Goal: Information Seeking & Learning: Learn about a topic

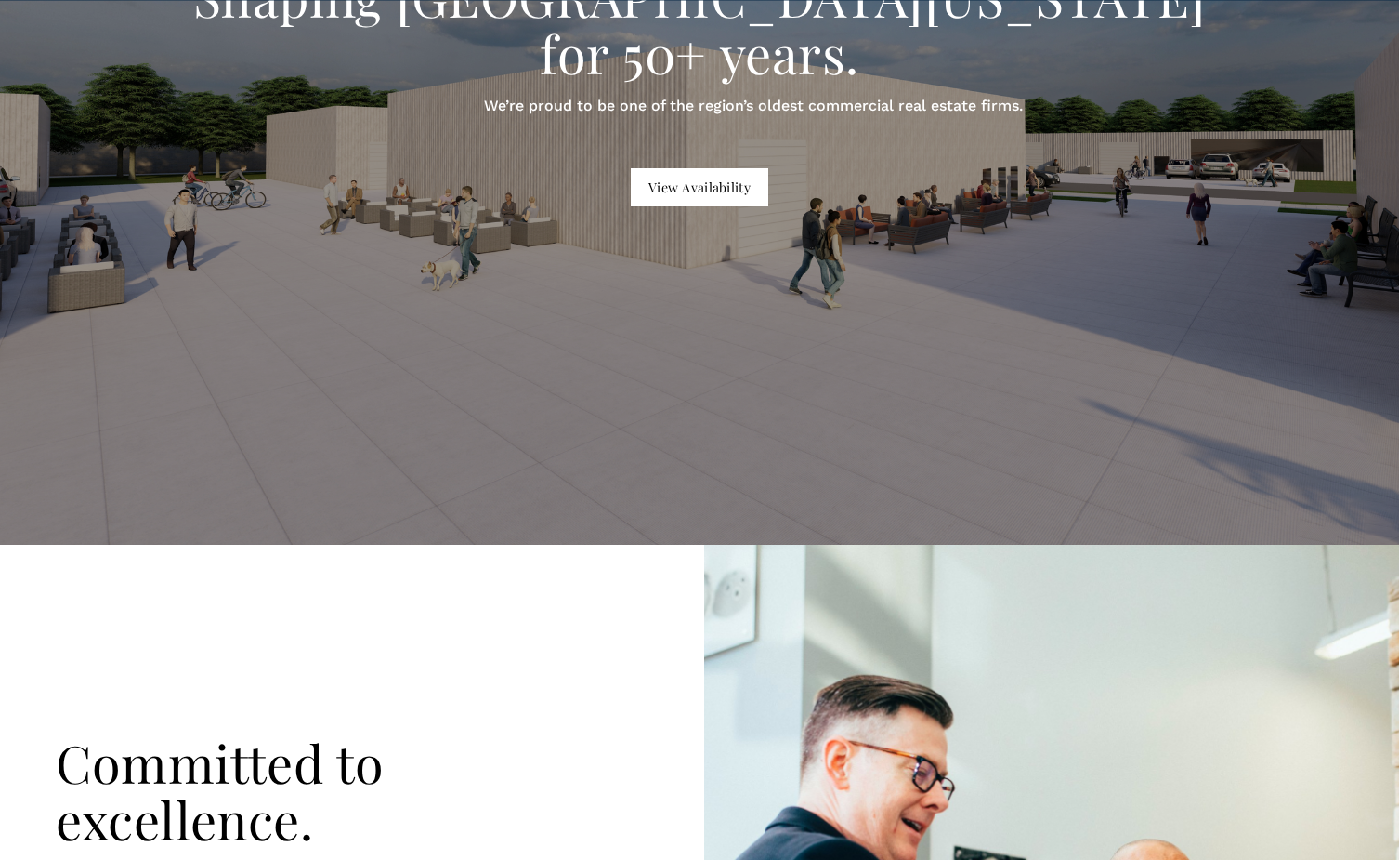
scroll to position [93, 0]
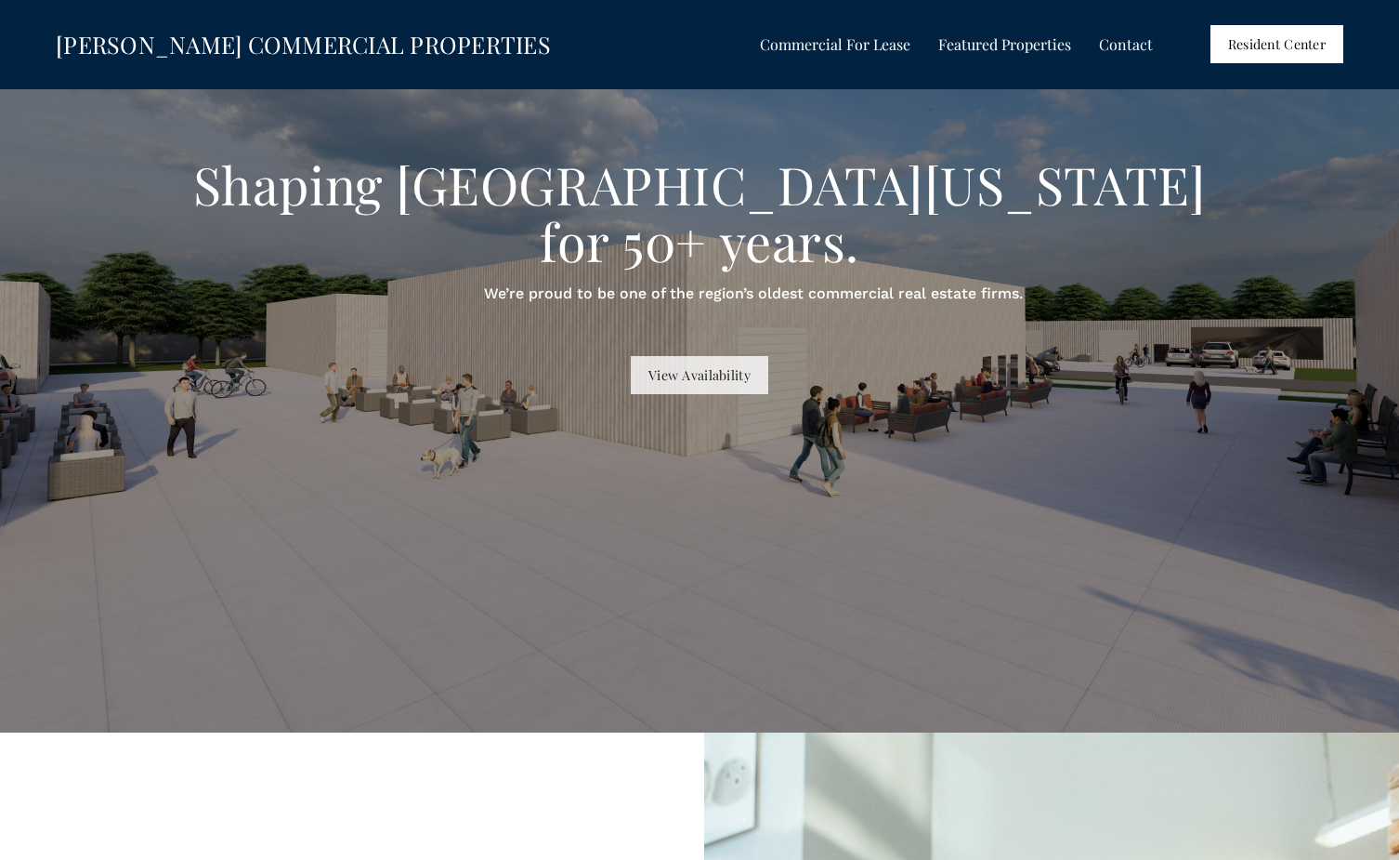
click at [711, 356] on link "View Availability" at bounding box center [699, 375] width 137 height 38
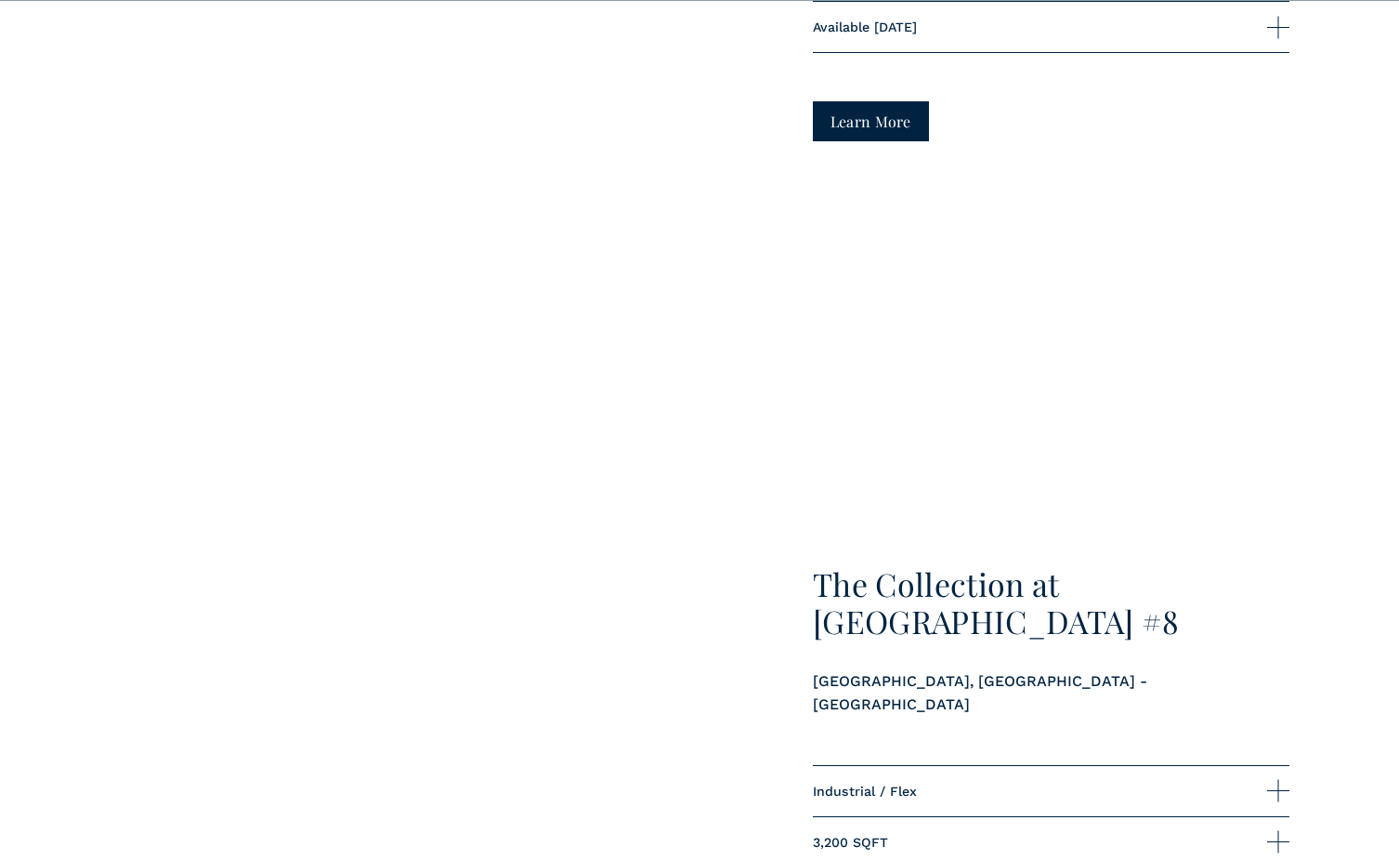
scroll to position [2509, 0]
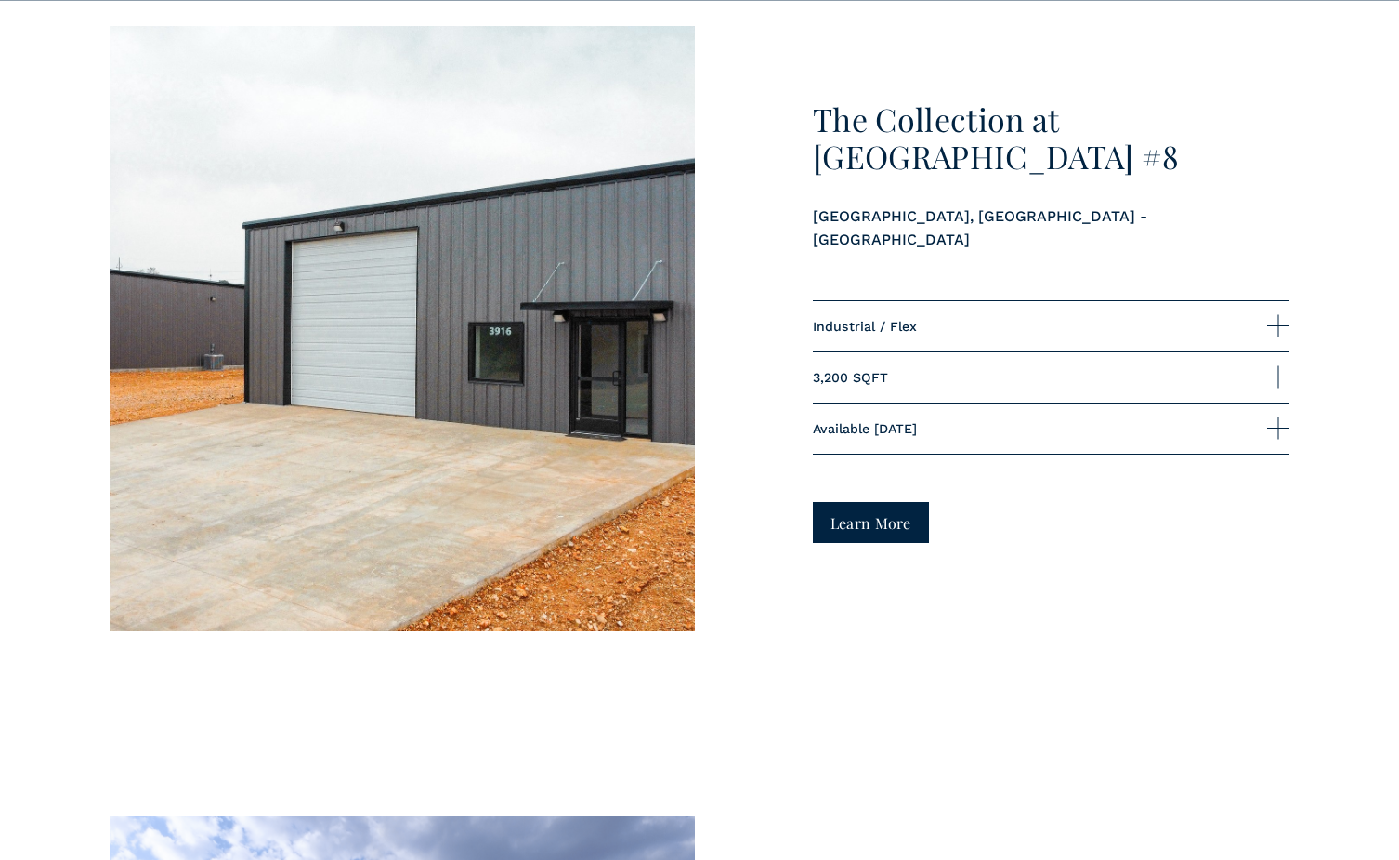
click at [858, 502] on link "Learn More" at bounding box center [871, 522] width 116 height 40
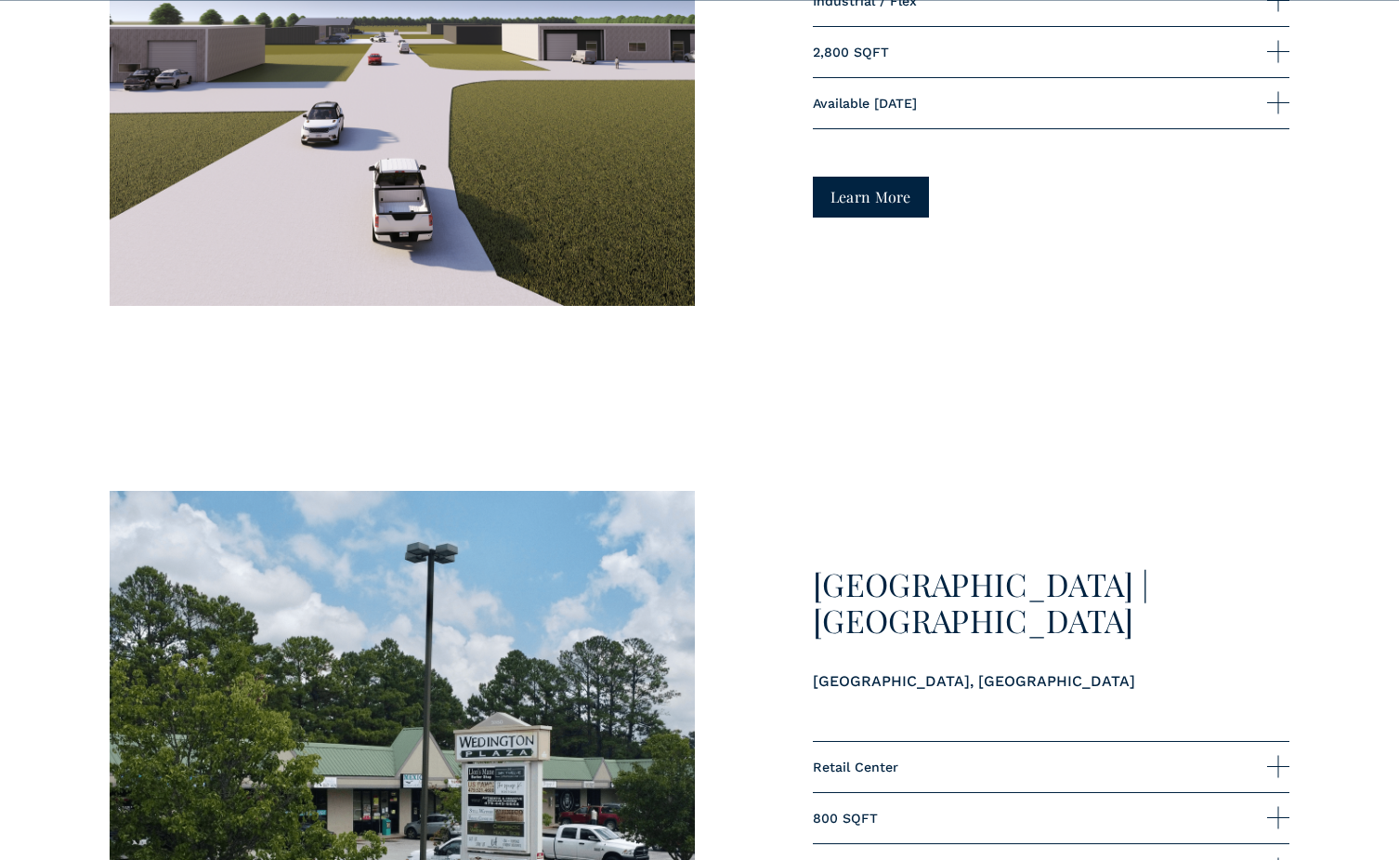
scroll to position [3996, 0]
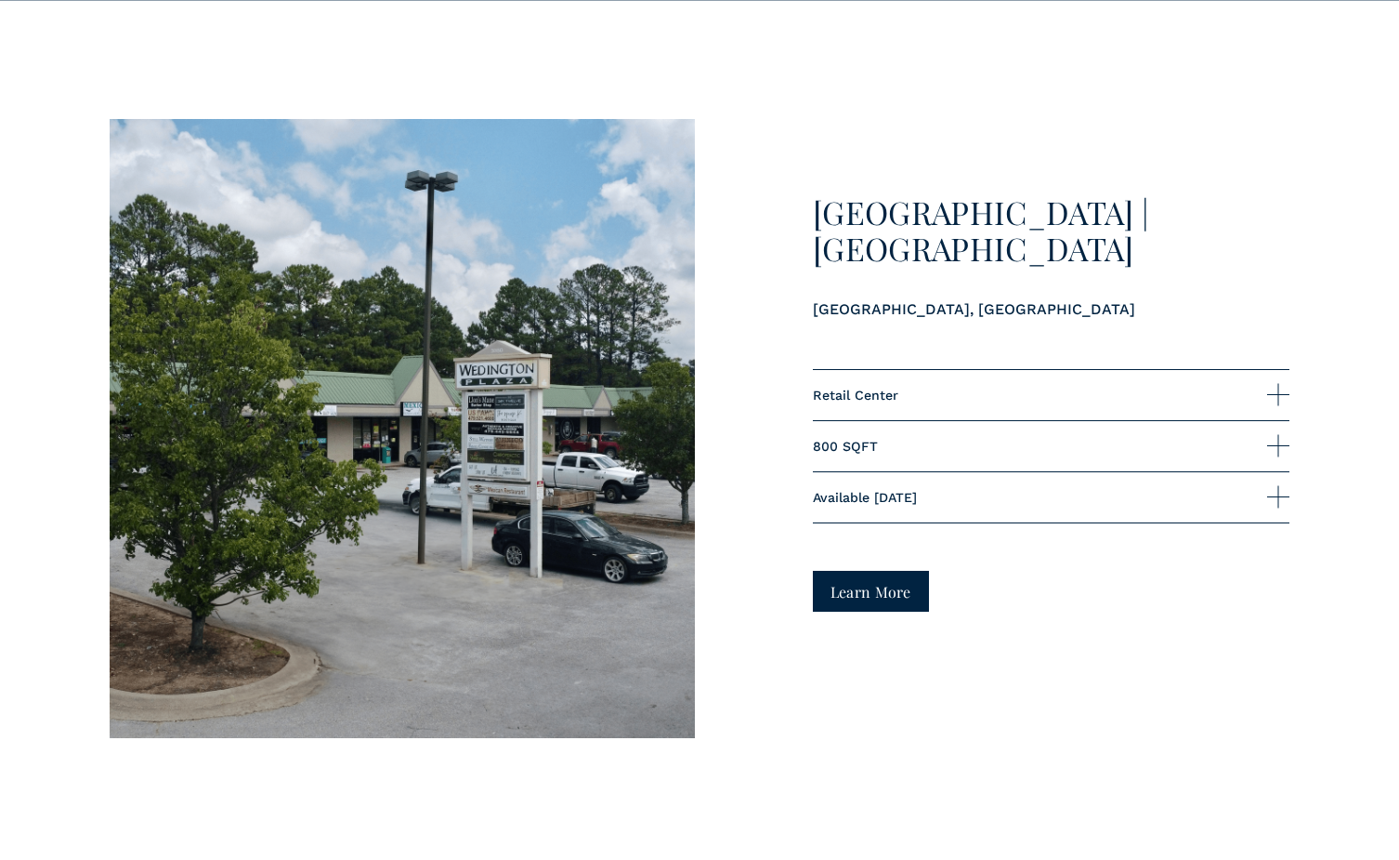
click at [885, 571] on link "Learn More" at bounding box center [871, 591] width 116 height 40
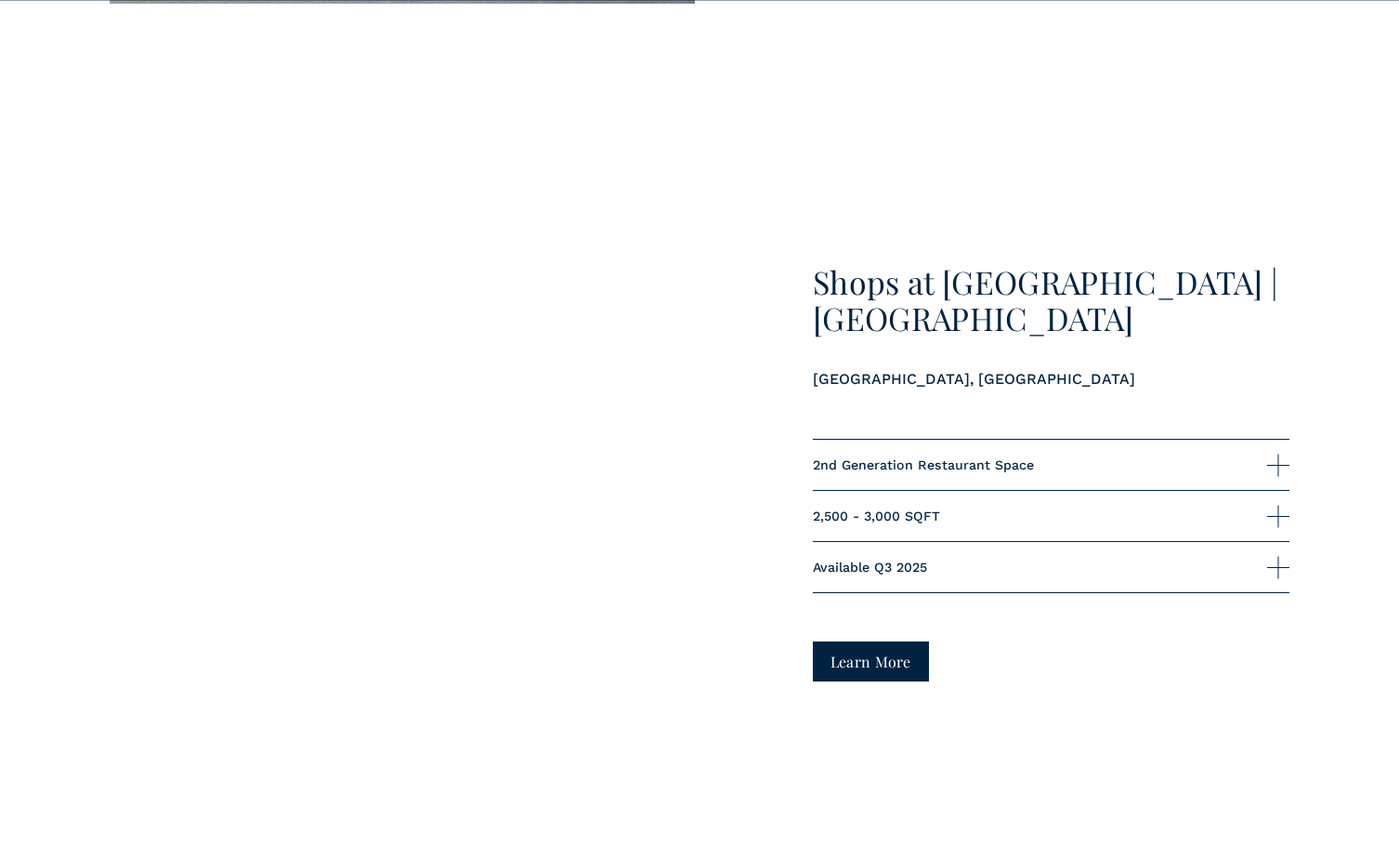
scroll to position [5576, 0]
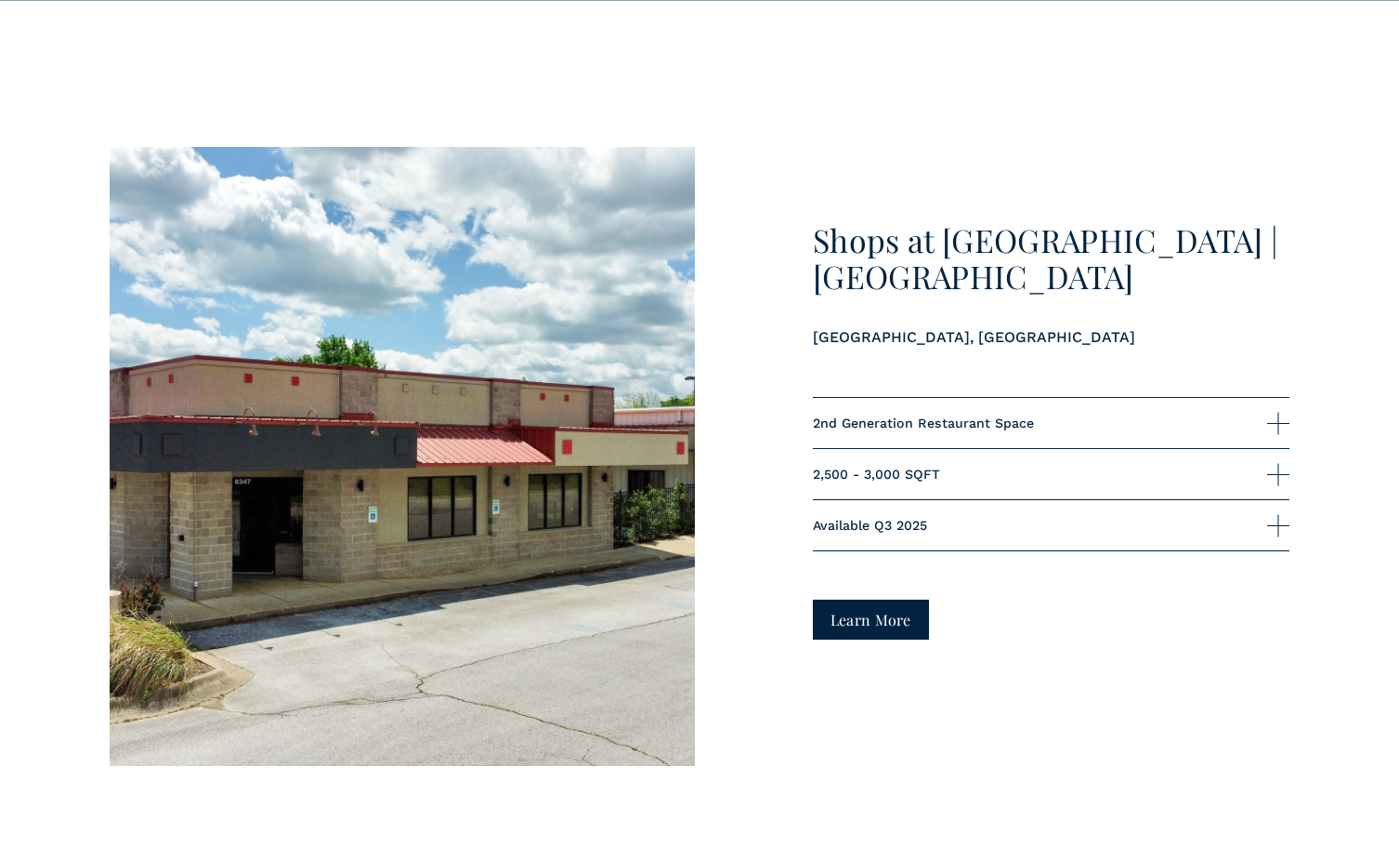
click at [868, 599] on link "Learn More" at bounding box center [871, 619] width 116 height 40
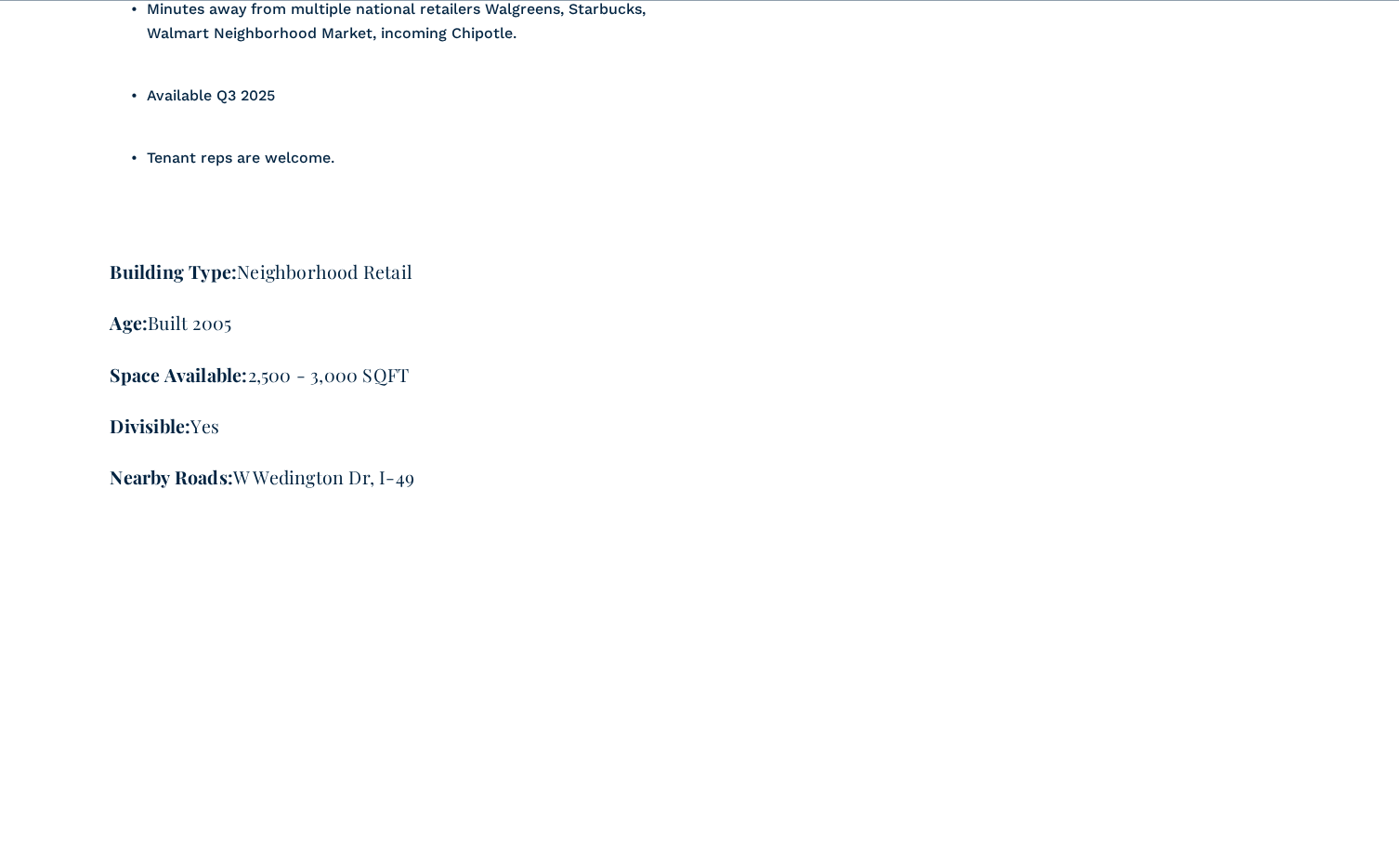
scroll to position [3717, 0]
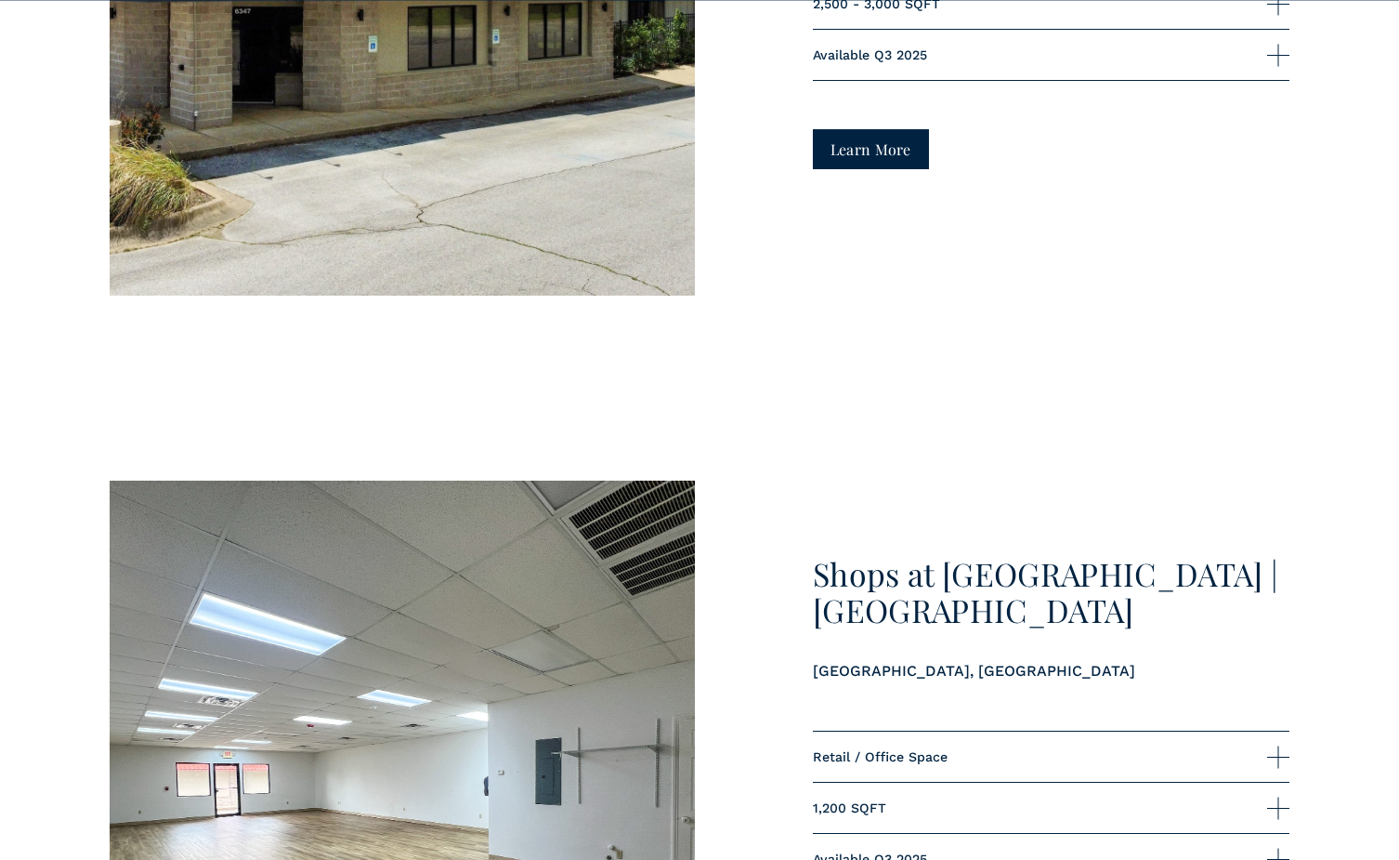
scroll to position [6226, 0]
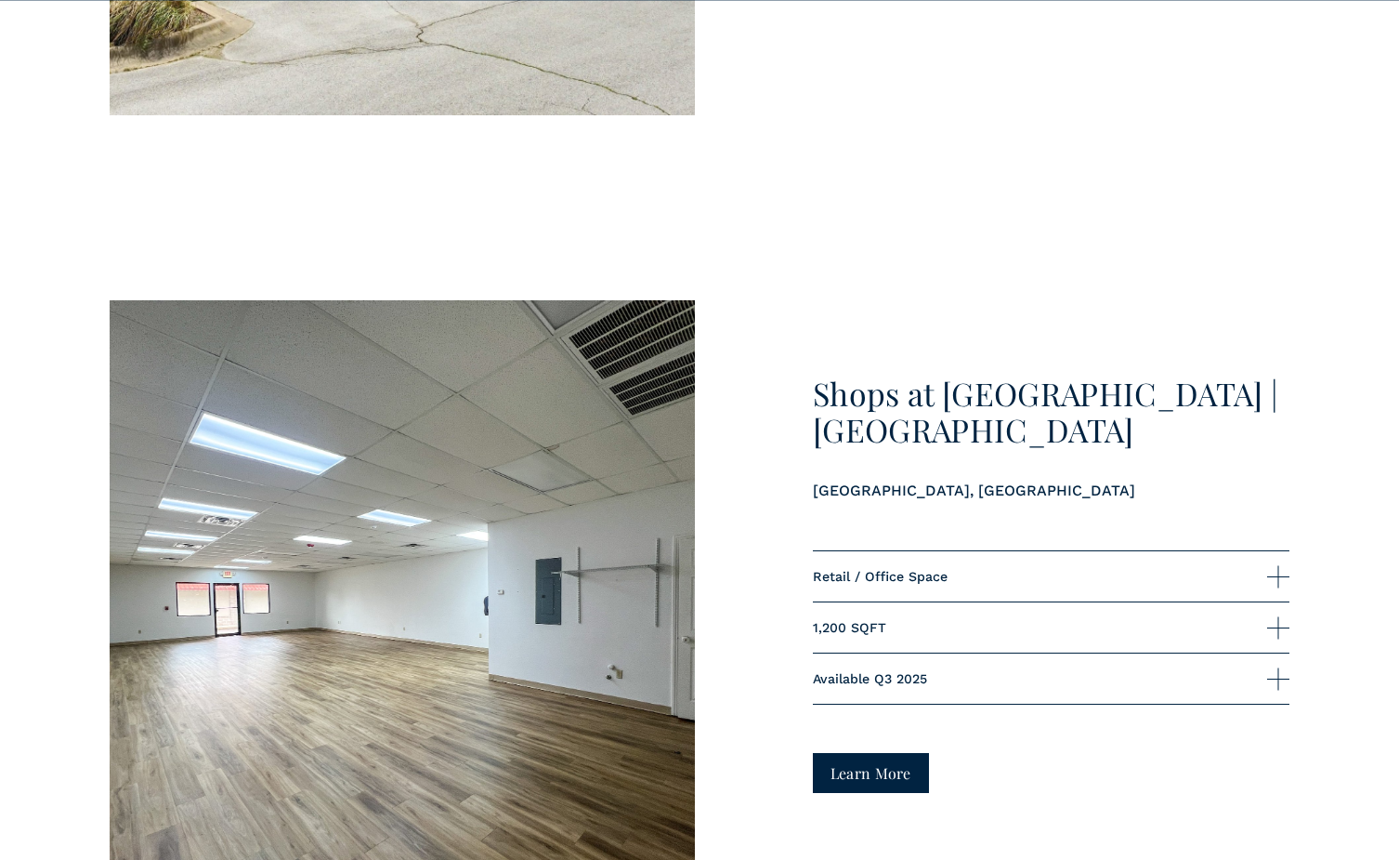
click at [873, 753] on link "Learn More" at bounding box center [871, 773] width 116 height 40
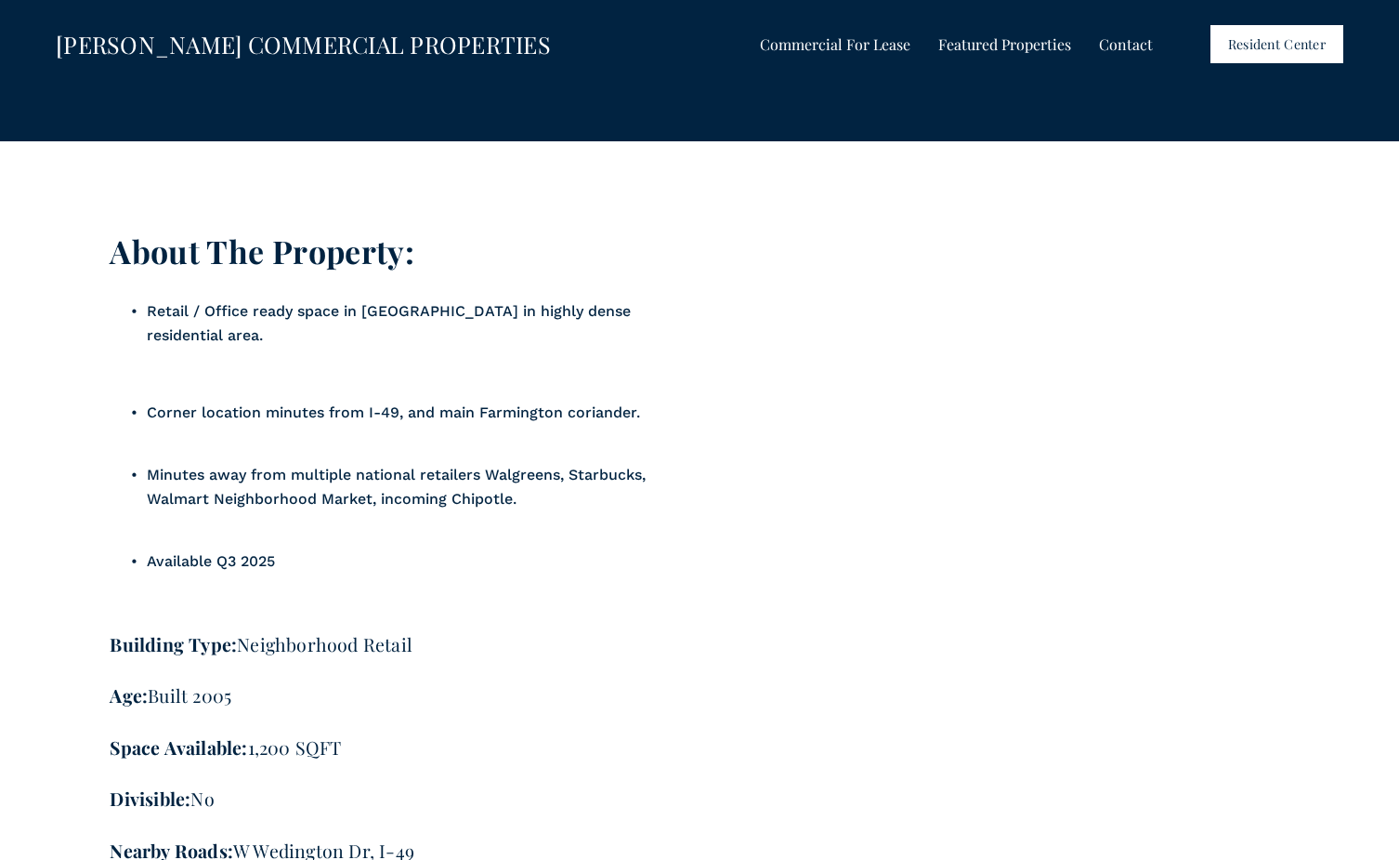
scroll to position [2323, 0]
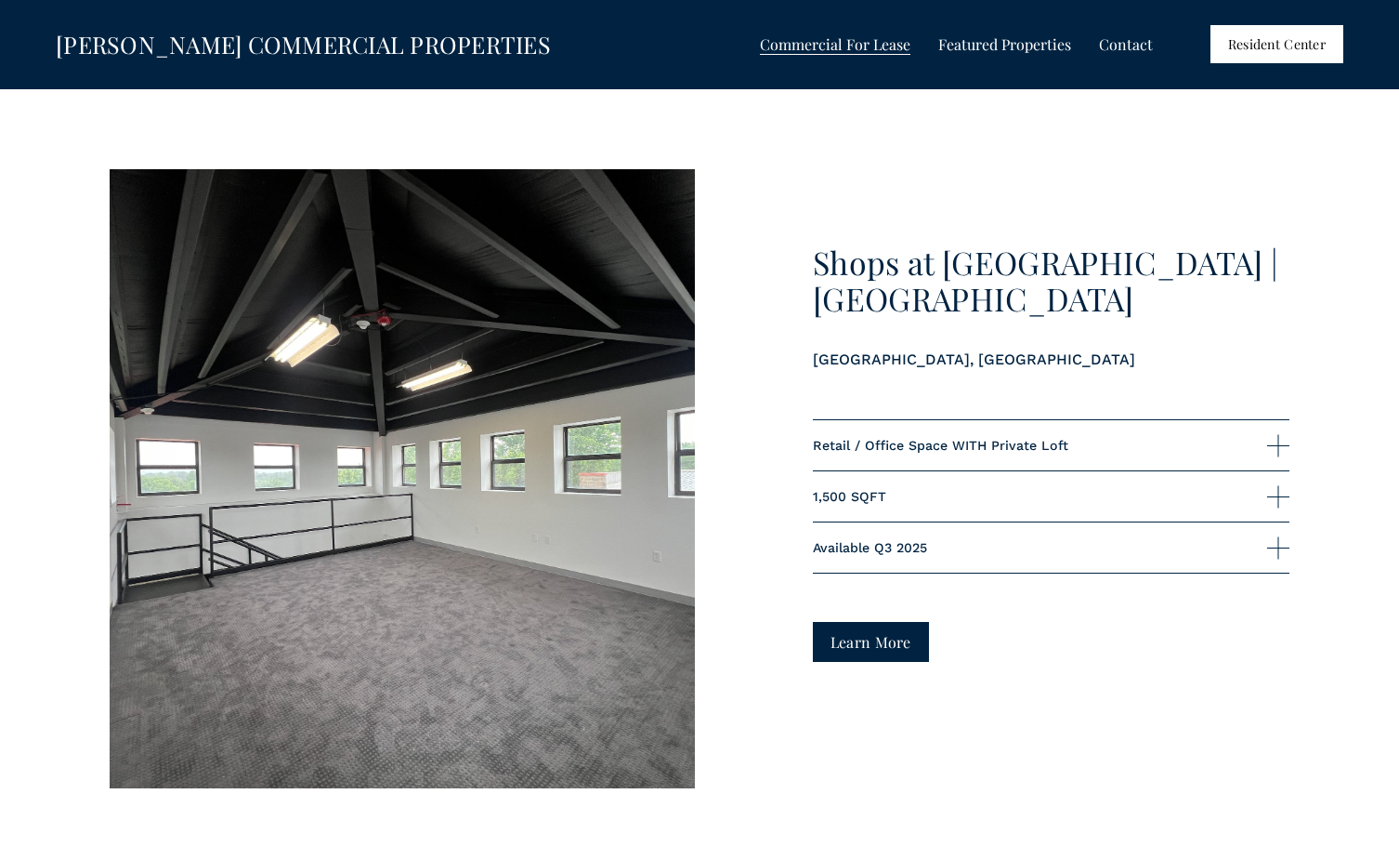
scroll to position [7155, 0]
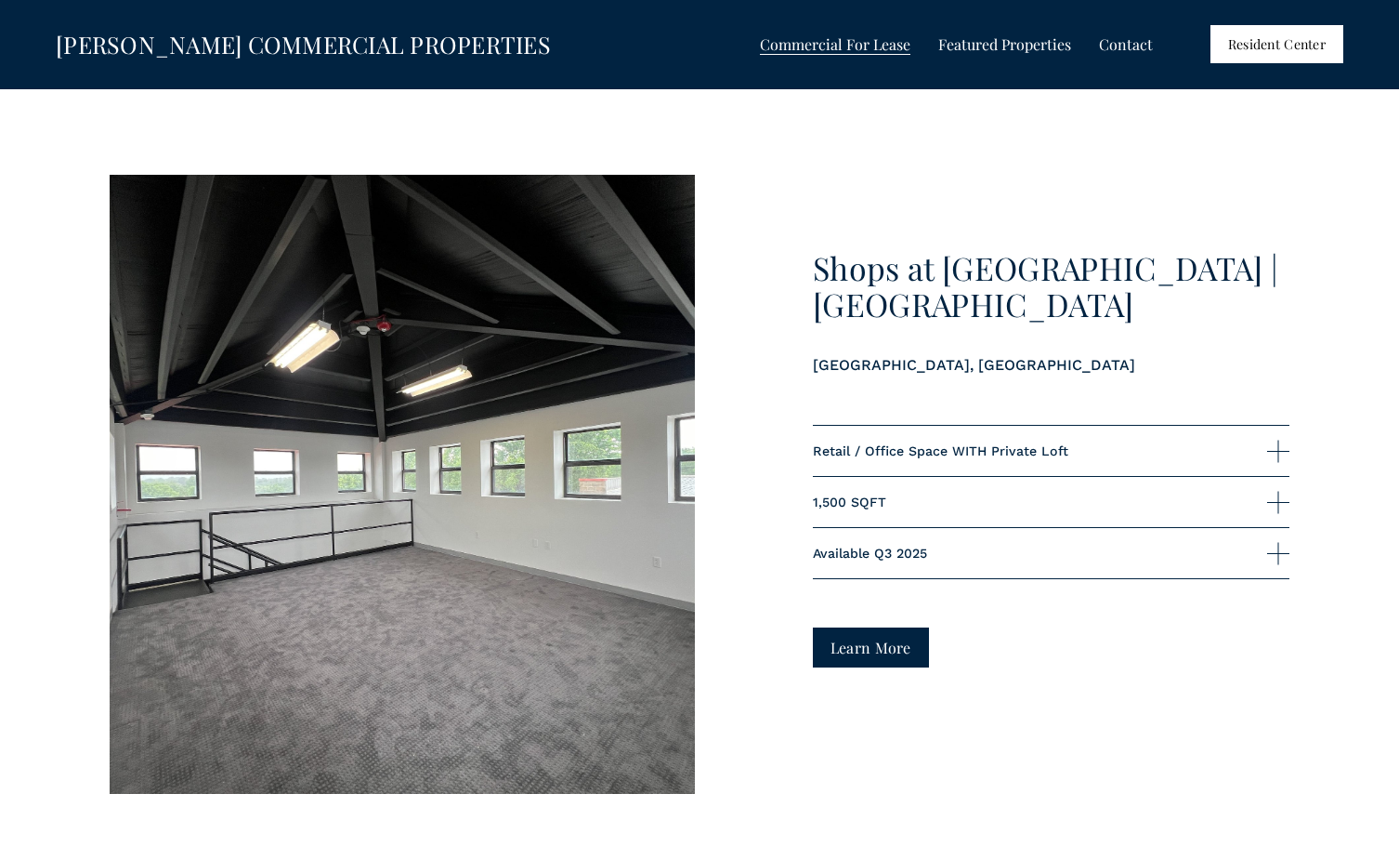
click at [553, 516] on div at bounding box center [402, 484] width 585 height 619
click at [856, 627] on link "Learn More" at bounding box center [871, 647] width 116 height 40
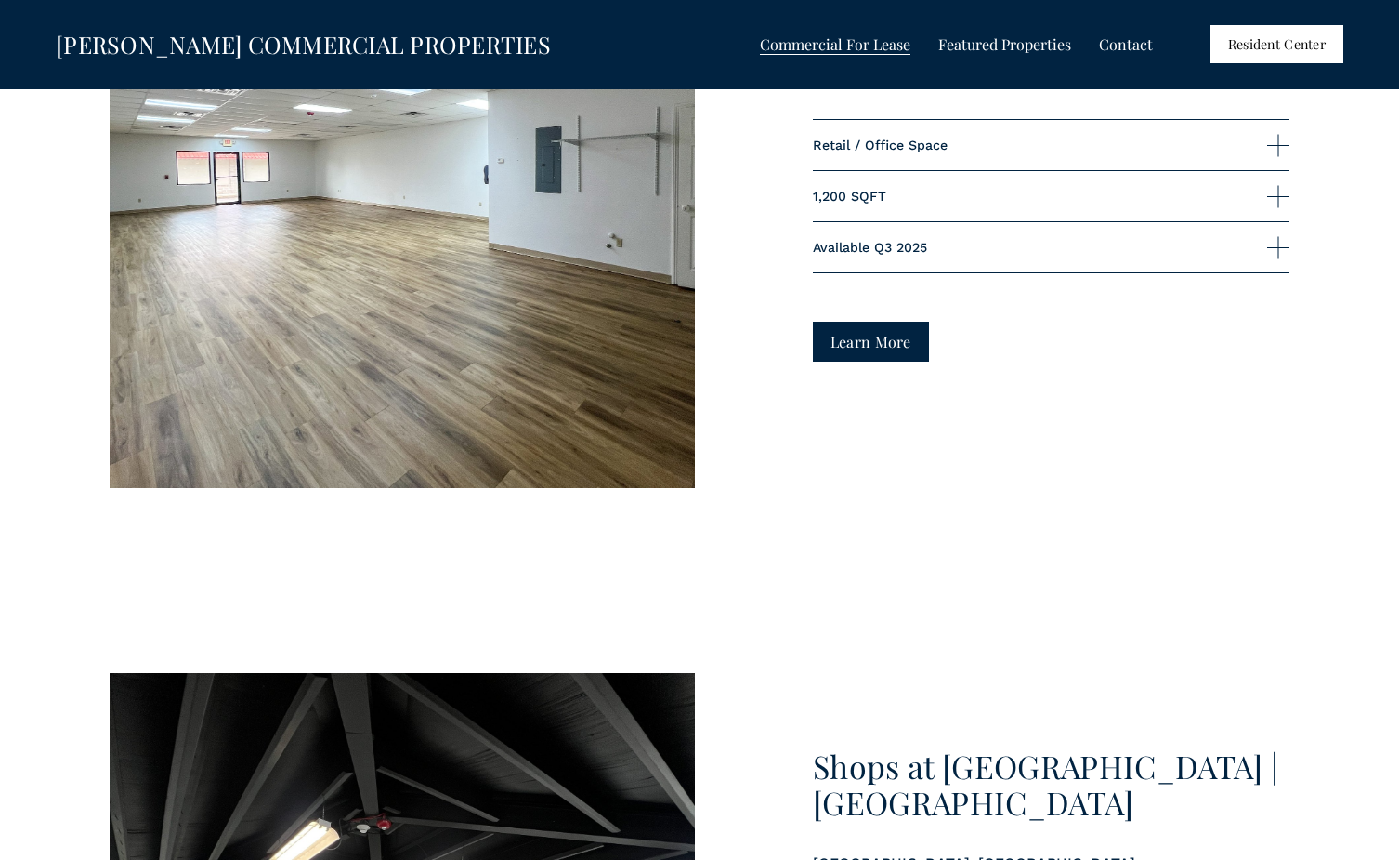
scroll to position [6653, 0]
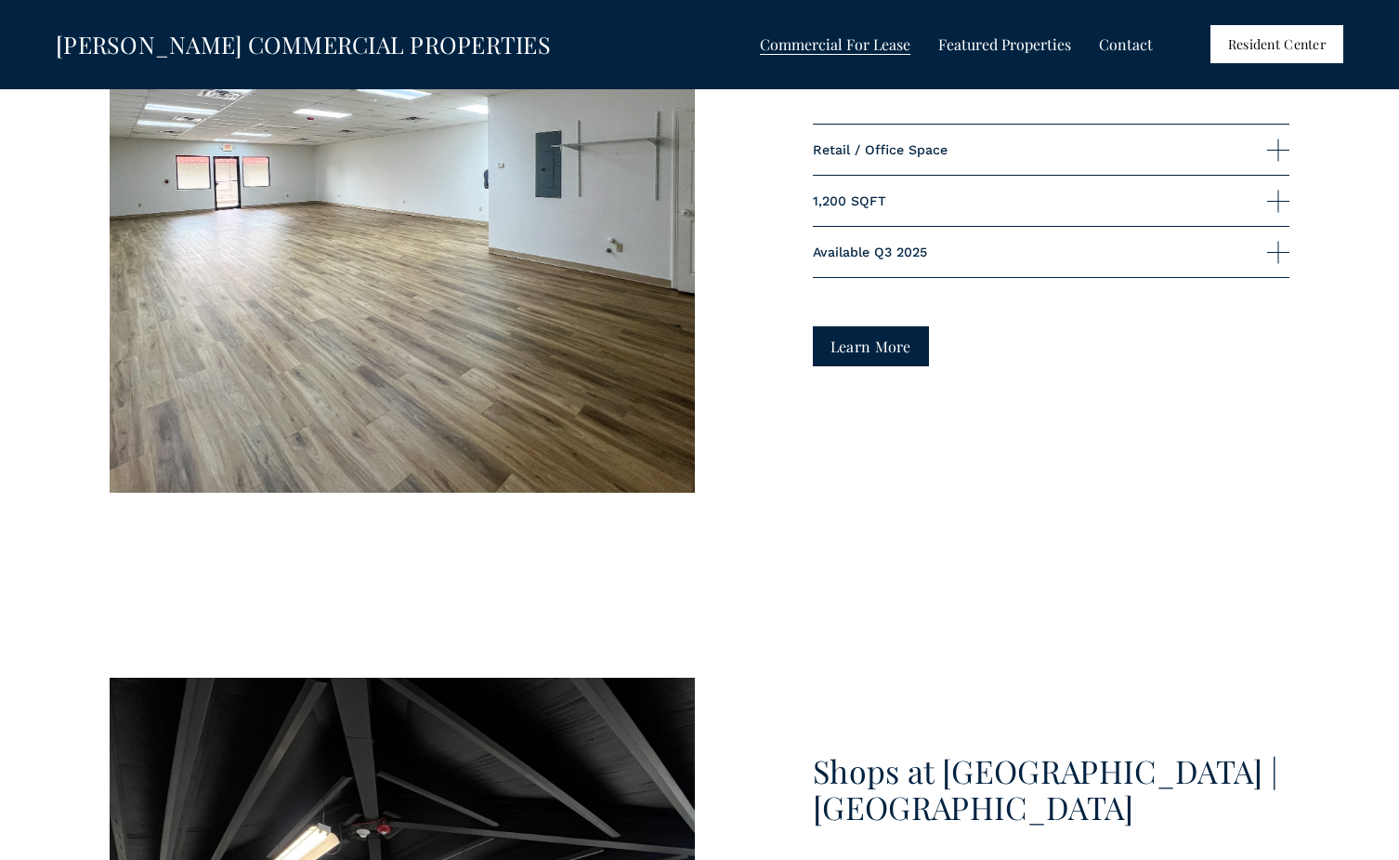
click at [1021, 46] on span "Featured Properties" at bounding box center [1005, 45] width 133 height 24
click at [0, 0] on span "Shops at [GEOGRAPHIC_DATA]" at bounding box center [0, 0] width 0 height 0
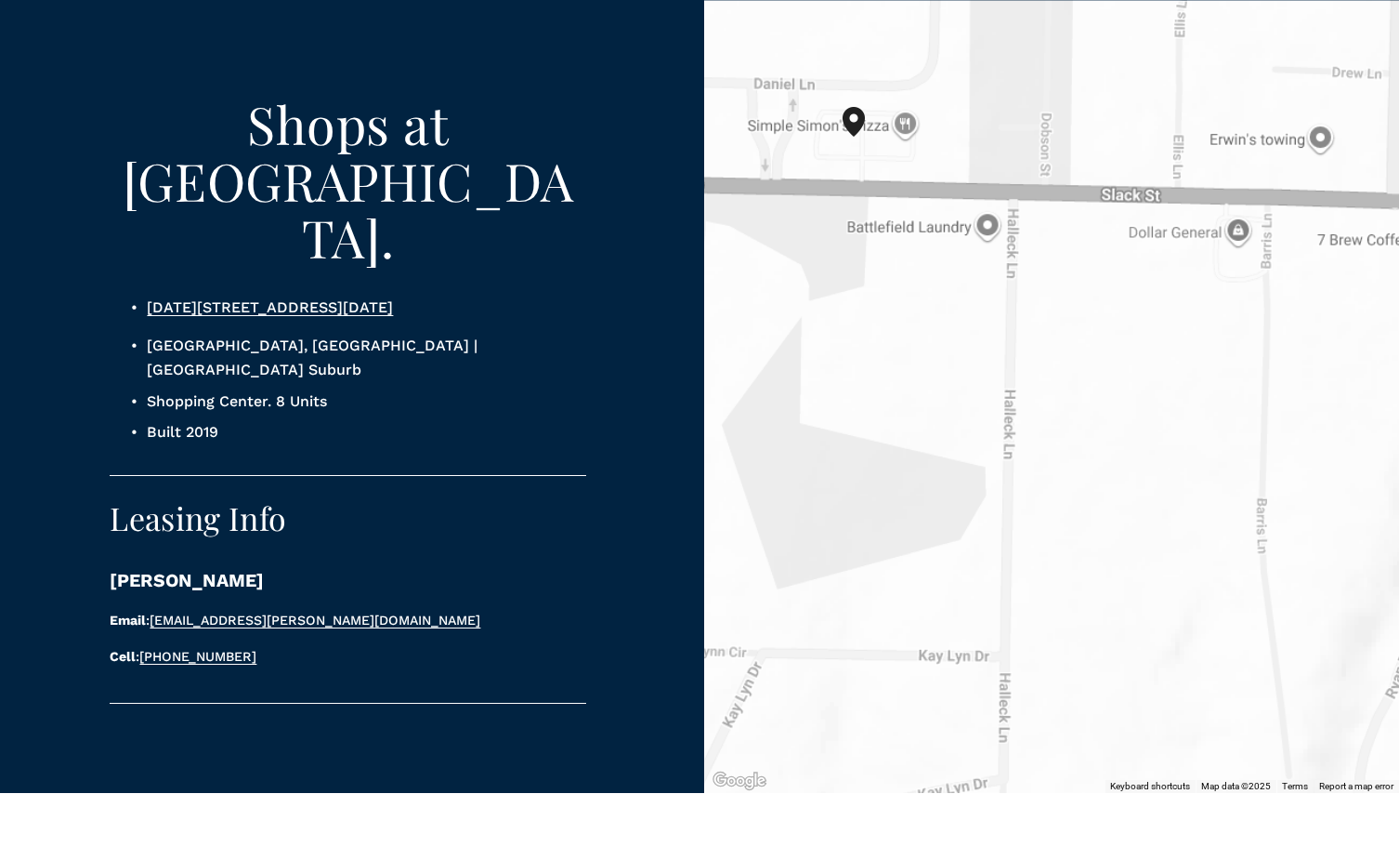
scroll to position [1301, 0]
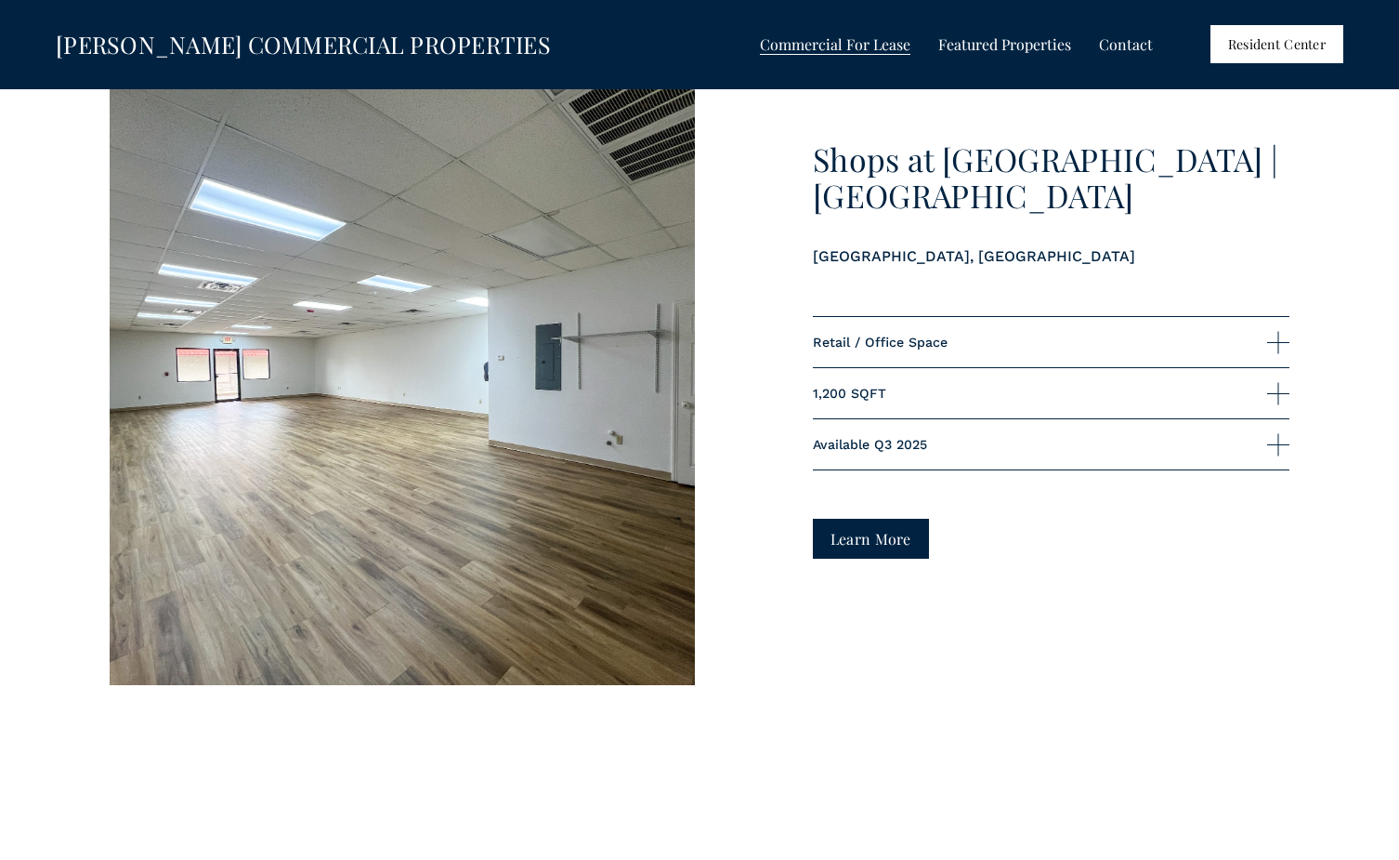
scroll to position [6281, 0]
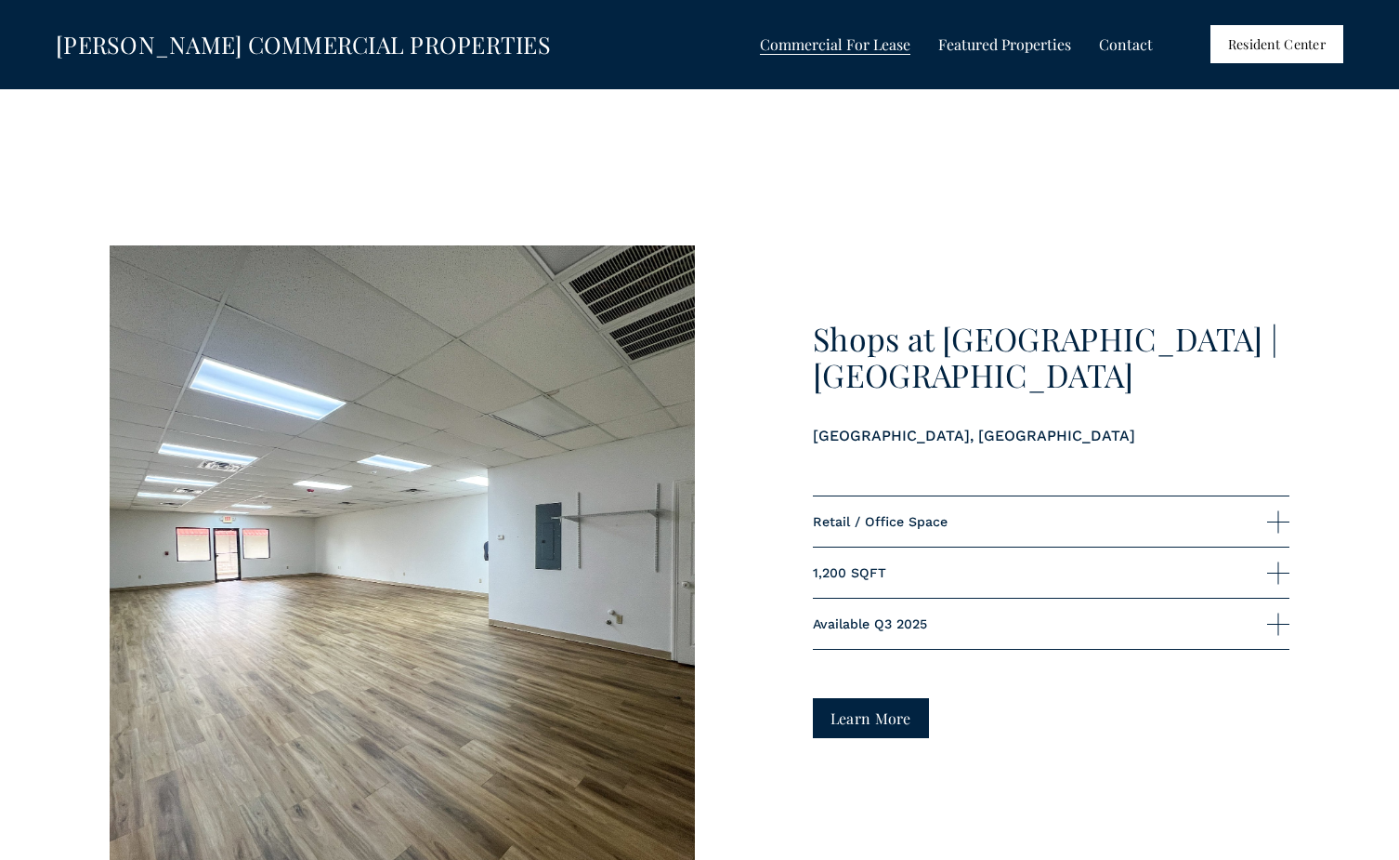
click at [996, 46] on span "Featured Properties" at bounding box center [1005, 45] width 133 height 24
click at [0, 0] on span "Shops at [GEOGRAPHIC_DATA]" at bounding box center [0, 0] width 0 height 0
